Goal: Go to known website: Access a specific website the user already knows

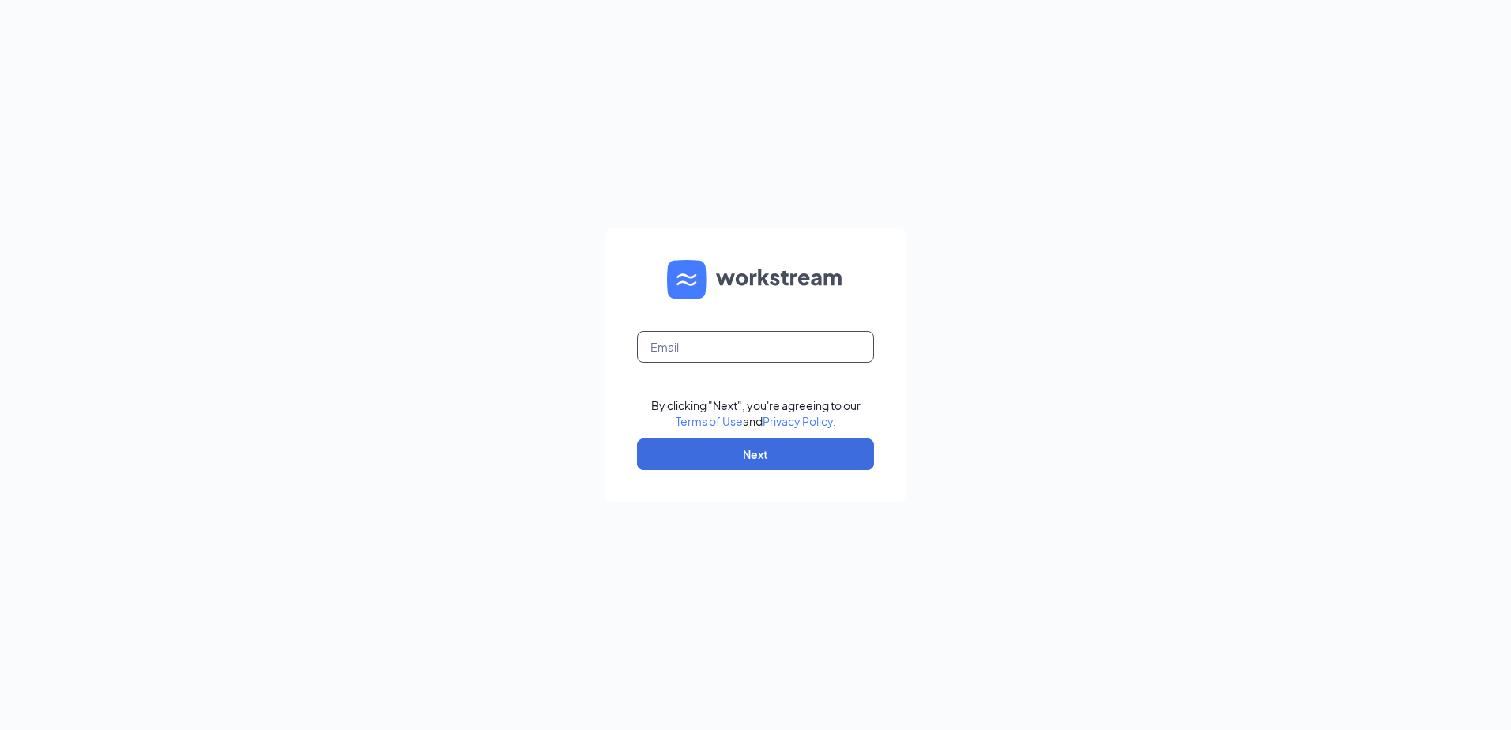
type input "fast.culvers@wipfli.com"
